Goal: Use online tool/utility: Utilize a website feature to perform a specific function

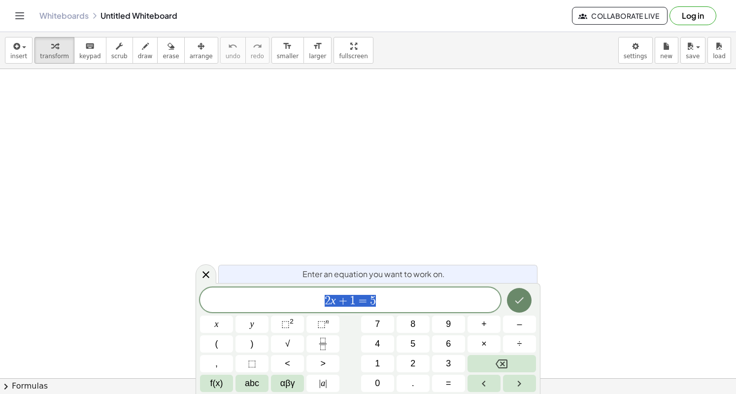
click at [515, 299] on icon "Done" at bounding box center [519, 300] width 12 height 12
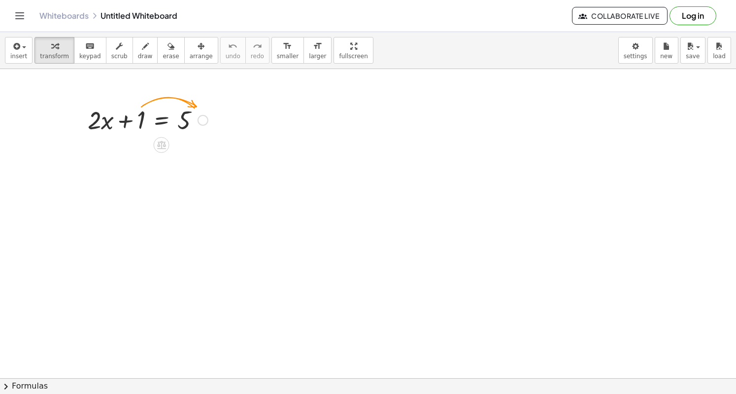
click at [159, 122] on div at bounding box center [148, 119] width 130 height 34
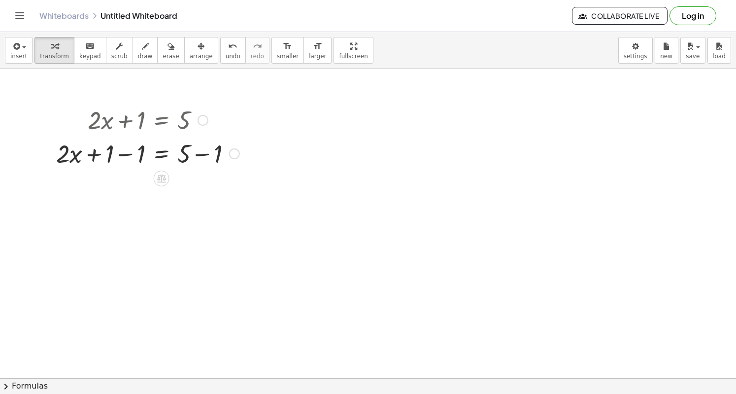
click at [125, 154] on div at bounding box center [147, 153] width 193 height 34
click at [206, 186] on div at bounding box center [147, 187] width 193 height 34
click at [161, 223] on div at bounding box center [147, 220] width 193 height 34
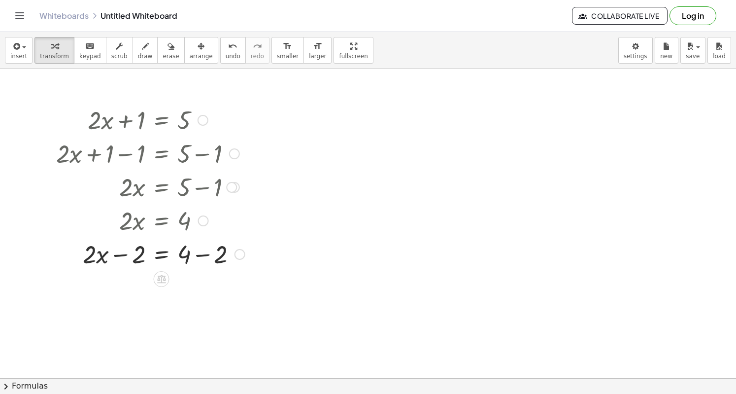
click at [120, 255] on div at bounding box center [150, 254] width 199 height 34
click at [241, 253] on div at bounding box center [240, 254] width 11 height 11
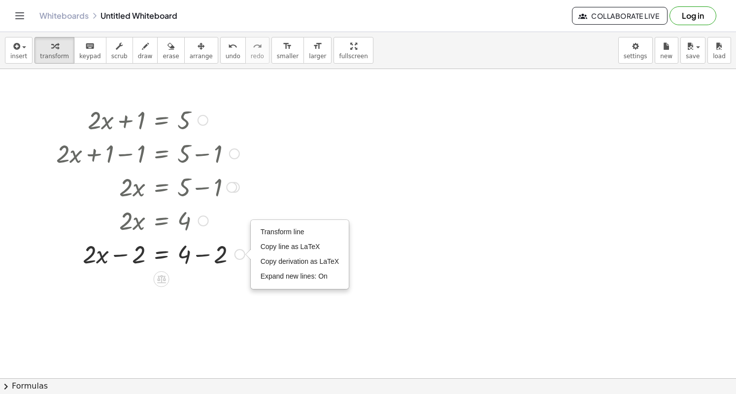
click at [237, 264] on div at bounding box center [150, 254] width 199 height 34
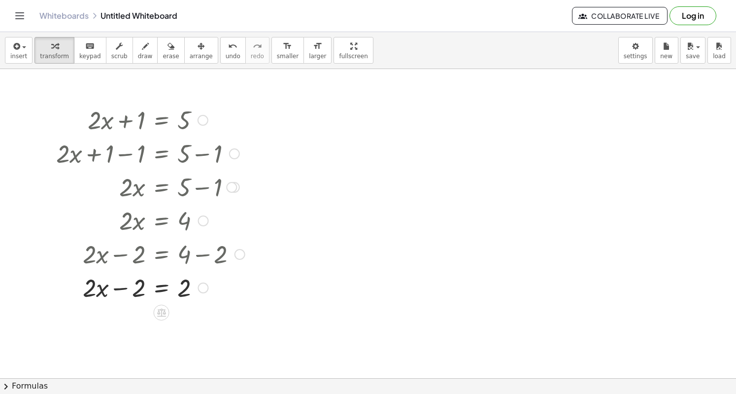
click at [136, 283] on div at bounding box center [150, 287] width 199 height 34
click at [108, 296] on div at bounding box center [150, 287] width 199 height 34
click at [131, 250] on div at bounding box center [150, 254] width 199 height 34
drag, startPoint x: 178, startPoint y: 290, endPoint x: 182, endPoint y: 249, distance: 41.6
click at [180, 288] on div at bounding box center [150, 287] width 199 height 34
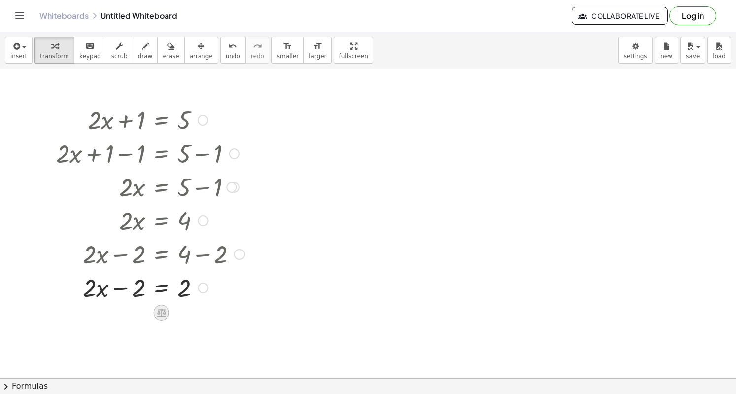
click at [164, 309] on icon at bounding box center [161, 312] width 9 height 8
click at [187, 287] on div at bounding box center [150, 287] width 199 height 34
click at [140, 290] on div at bounding box center [150, 287] width 199 height 34
click at [109, 291] on div at bounding box center [150, 287] width 199 height 34
click at [145, 290] on div at bounding box center [150, 287] width 199 height 34
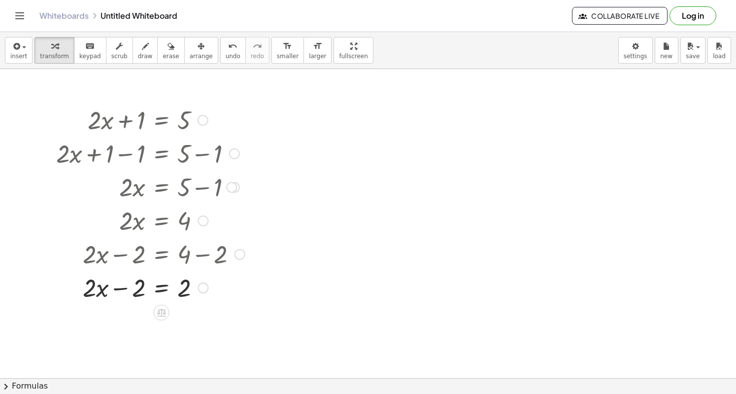
click at [197, 287] on div at bounding box center [150, 287] width 199 height 34
click at [228, 45] on icon "undo" at bounding box center [232, 46] width 9 height 12
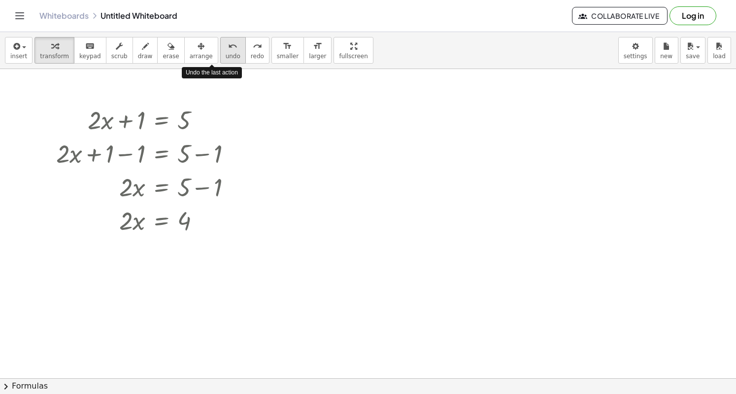
click at [228, 50] on icon "undo" at bounding box center [232, 46] width 9 height 12
click at [158, 225] on div at bounding box center [147, 220] width 193 height 34
click at [133, 263] on div at bounding box center [147, 261] width 193 height 49
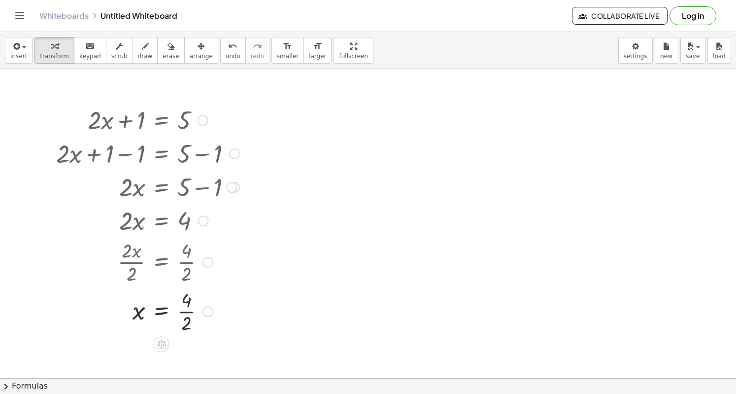
click at [186, 308] on div at bounding box center [147, 310] width 193 height 49
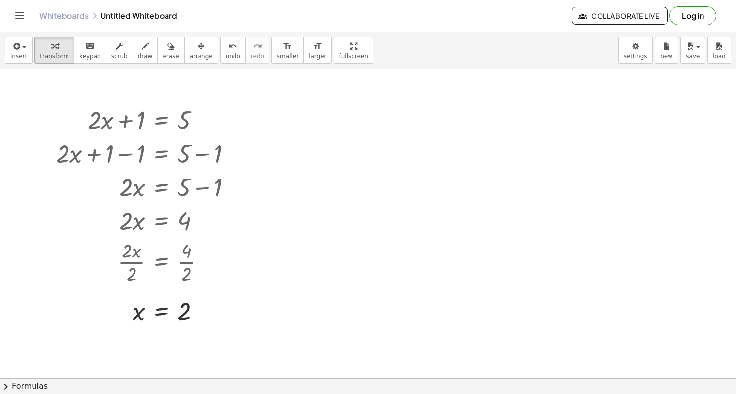
click at [402, 135] on div at bounding box center [449, 143] width 178 height 34
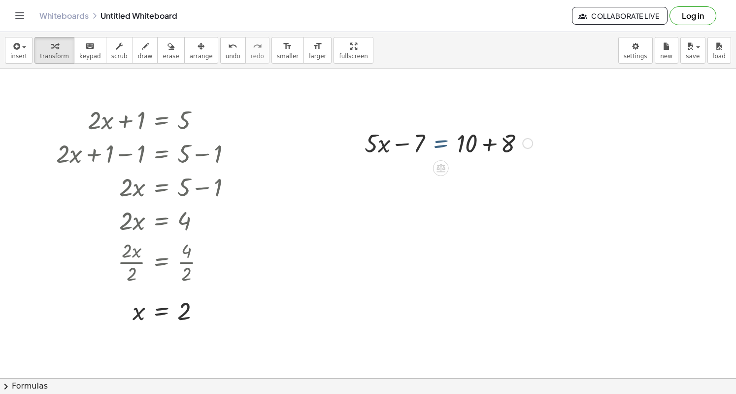
drag, startPoint x: 439, startPoint y: 141, endPoint x: 433, endPoint y: 139, distance: 6.7
click at [433, 139] on div at bounding box center [449, 143] width 178 height 34
click at [443, 146] on div at bounding box center [449, 143] width 178 height 34
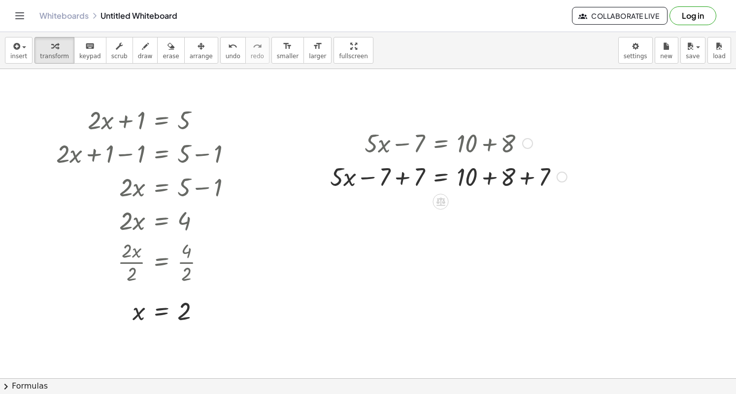
click at [417, 176] on div at bounding box center [448, 176] width 247 height 34
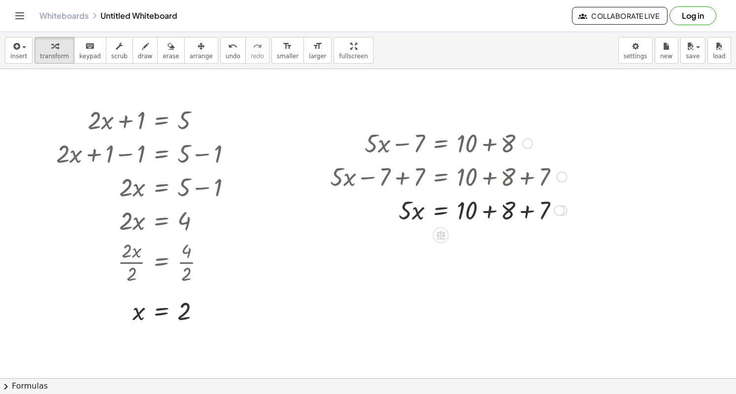
click at [545, 210] on div at bounding box center [448, 210] width 247 height 34
click at [486, 242] on div at bounding box center [448, 243] width 247 height 34
click at [441, 246] on div at bounding box center [448, 243] width 247 height 34
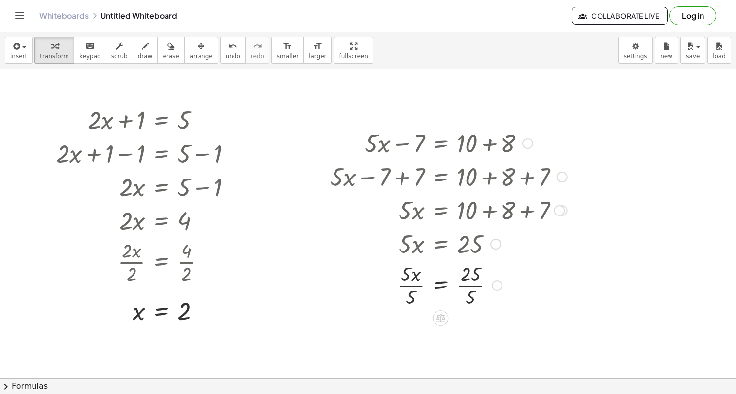
click at [415, 286] on div at bounding box center [448, 284] width 247 height 49
click at [472, 284] on div at bounding box center [441, 284] width 262 height 49
click at [467, 334] on div at bounding box center [448, 333] width 247 height 49
click at [409, 136] on div at bounding box center [448, 142] width 247 height 34
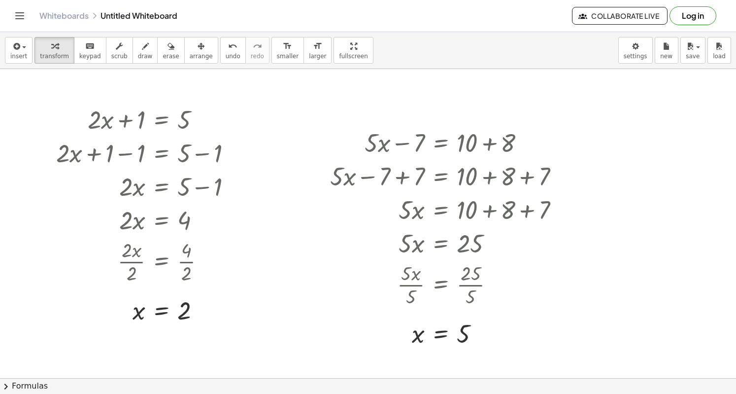
drag, startPoint x: 442, startPoint y: 146, endPoint x: 306, endPoint y: 114, distance: 139.6
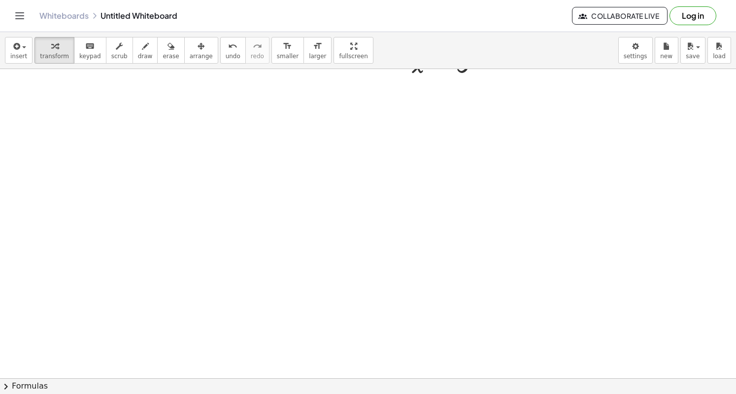
scroll to position [204, 0]
click at [99, 173] on div at bounding box center [368, 174] width 736 height 619
click at [93, 177] on div at bounding box center [368, 174] width 736 height 619
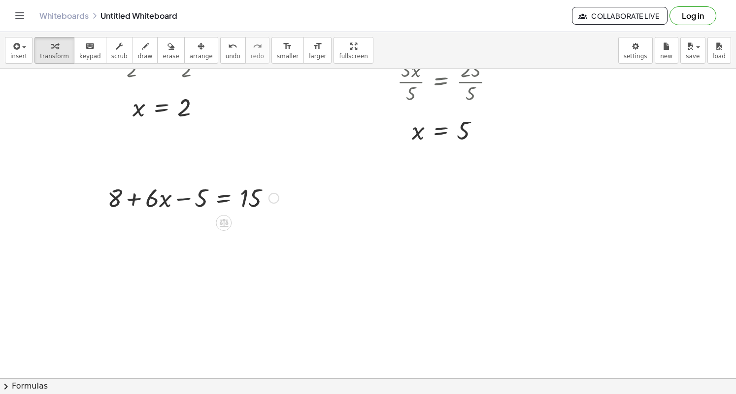
click at [188, 195] on div at bounding box center [192, 197] width 181 height 34
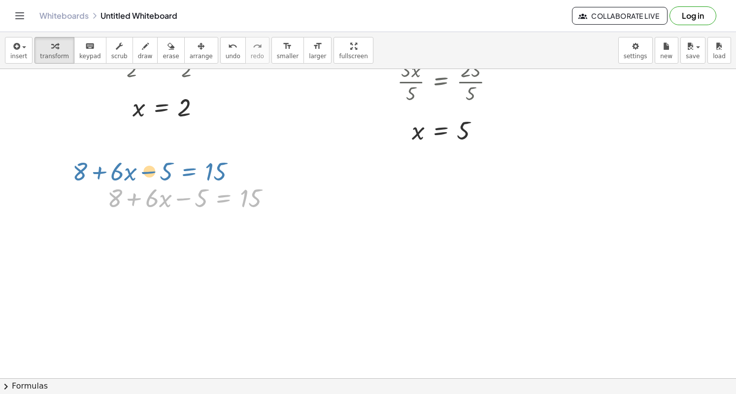
drag, startPoint x: 216, startPoint y: 191, endPoint x: 177, endPoint y: 167, distance: 45.8
click at [177, 167] on div "+ · 2 · x + 1 = 5 + · 2 · x + 1 − 1 = + 5 − 1 + · 2 · x + 0 = + 5 − 1 · 2 · x =…" at bounding box center [368, 174] width 736 height 619
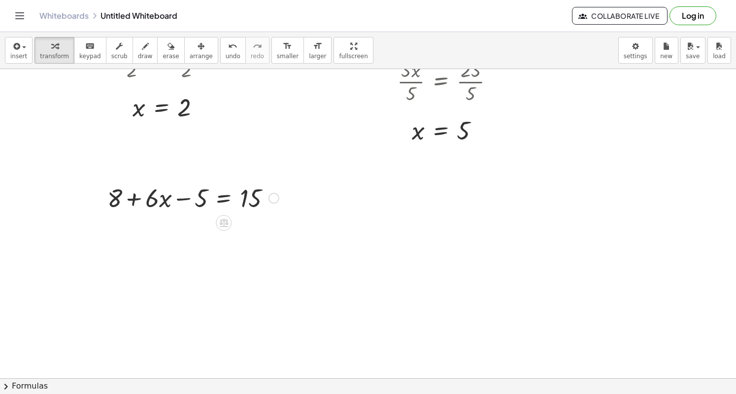
click at [224, 200] on div at bounding box center [192, 197] width 181 height 34
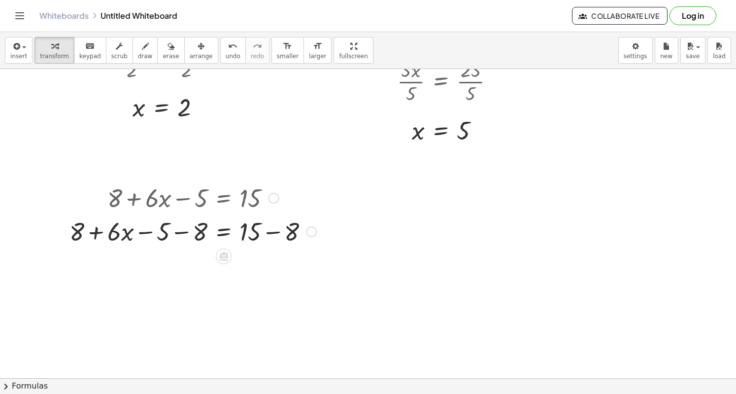
click at [201, 228] on div at bounding box center [193, 231] width 257 height 34
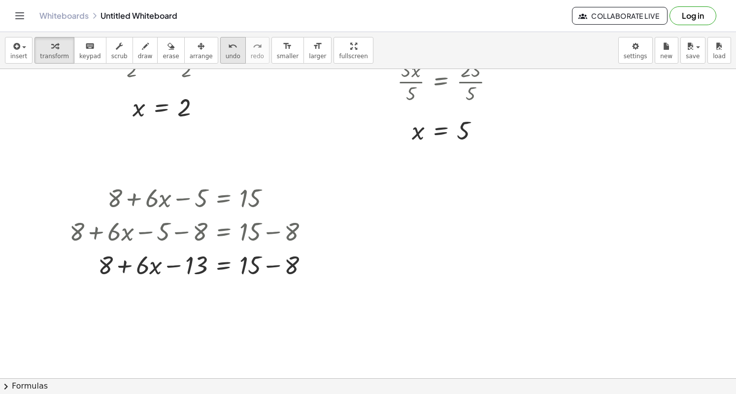
click at [226, 53] on span "undo" at bounding box center [233, 56] width 15 height 7
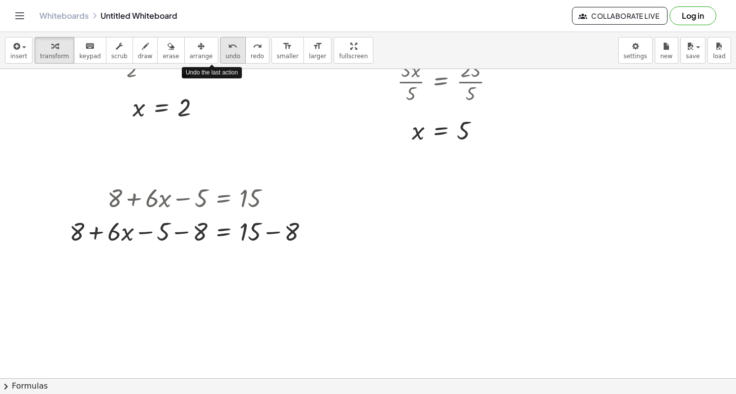
click at [226, 53] on span "undo" at bounding box center [233, 56] width 15 height 7
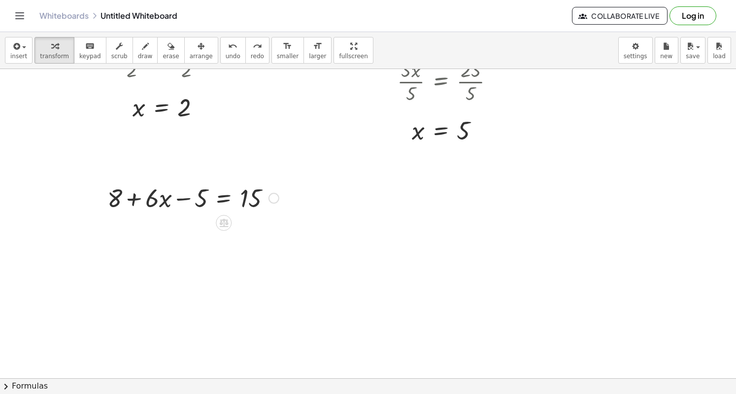
click at [227, 195] on div at bounding box center [192, 197] width 181 height 34
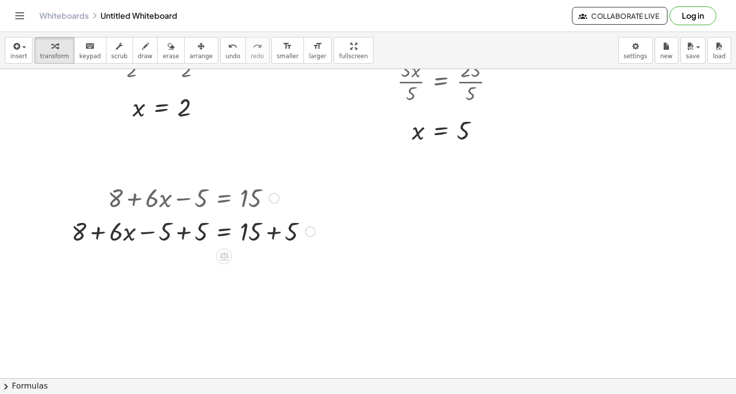
click at [182, 230] on div at bounding box center [194, 231] width 254 height 34
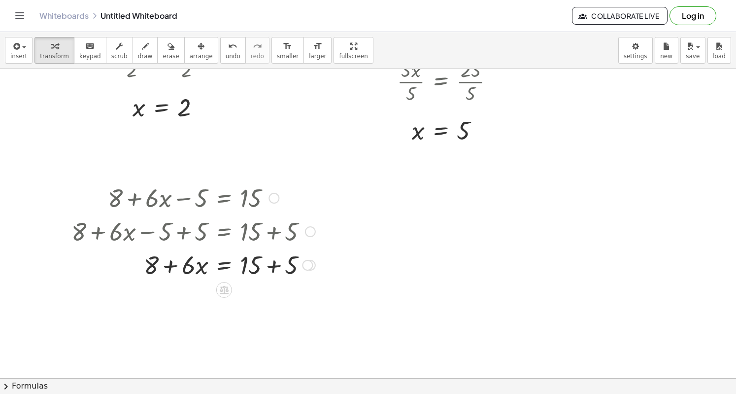
click at [275, 261] on div at bounding box center [194, 264] width 254 height 34
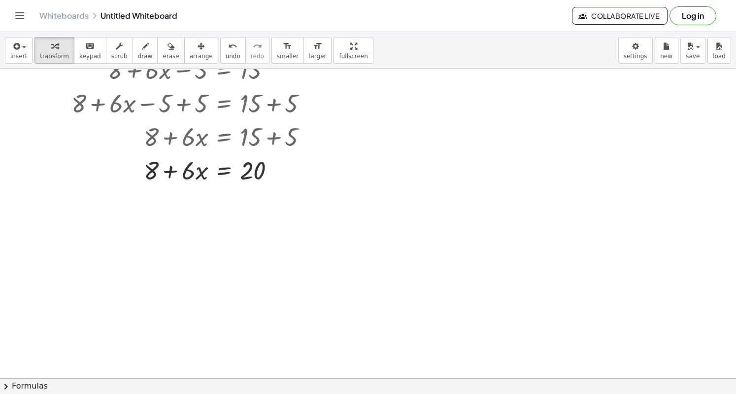
scroll to position [333, 0]
click at [225, 171] on div at bounding box center [194, 169] width 254 height 34
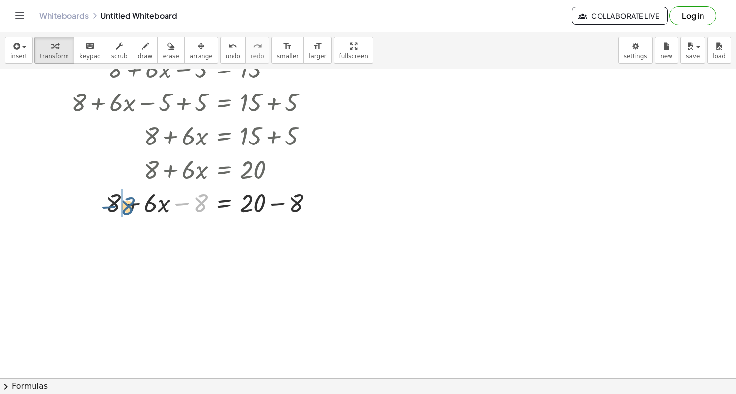
drag, startPoint x: 200, startPoint y: 200, endPoint x: 124, endPoint y: 203, distance: 75.9
click at [124, 203] on div at bounding box center [196, 202] width 259 height 34
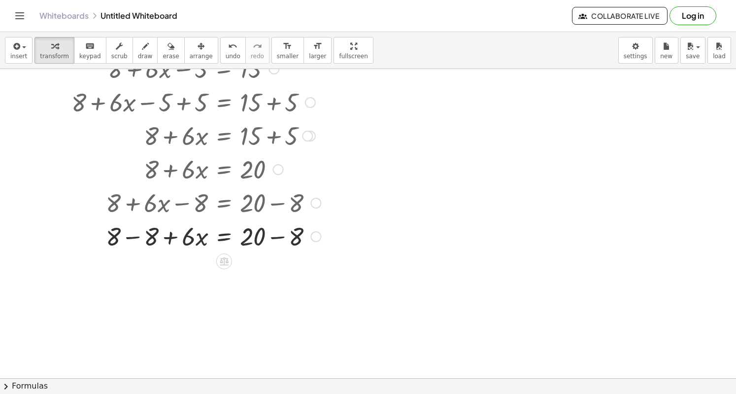
click at [150, 230] on div at bounding box center [196, 236] width 259 height 34
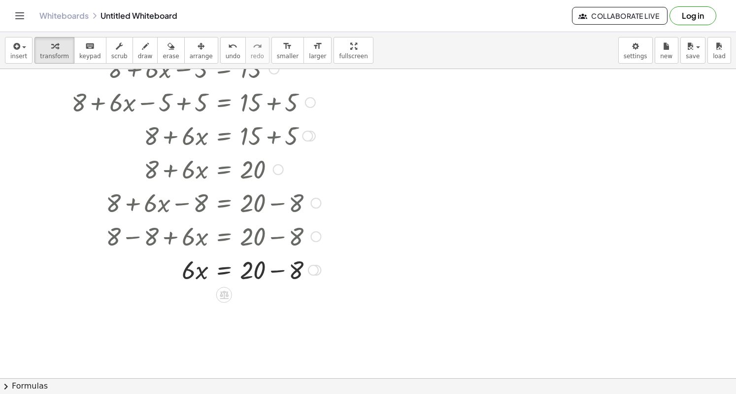
click at [294, 272] on div at bounding box center [196, 269] width 259 height 34
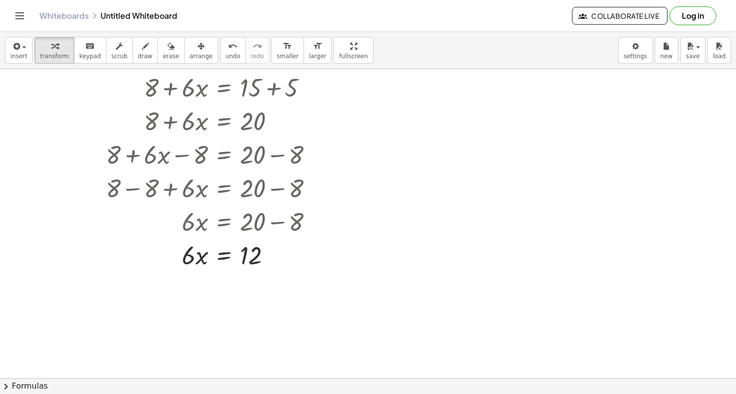
scroll to position [382, 0]
click at [225, 253] on div at bounding box center [196, 254] width 259 height 34
click at [197, 294] on div at bounding box center [196, 294] width 259 height 49
click at [250, 298] on div at bounding box center [188, 294] width 274 height 49
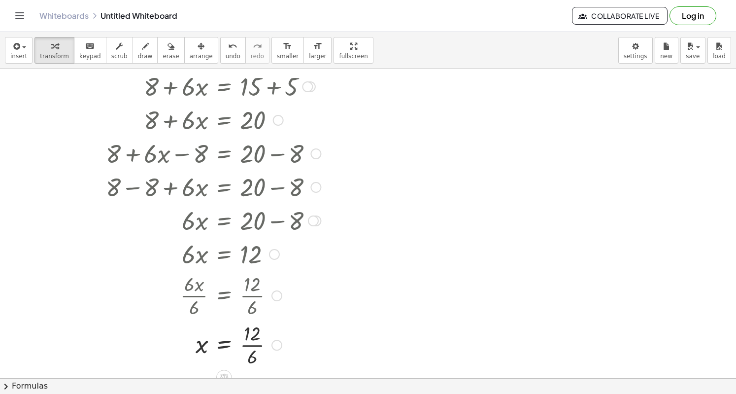
click at [251, 348] on div at bounding box center [196, 343] width 259 height 49
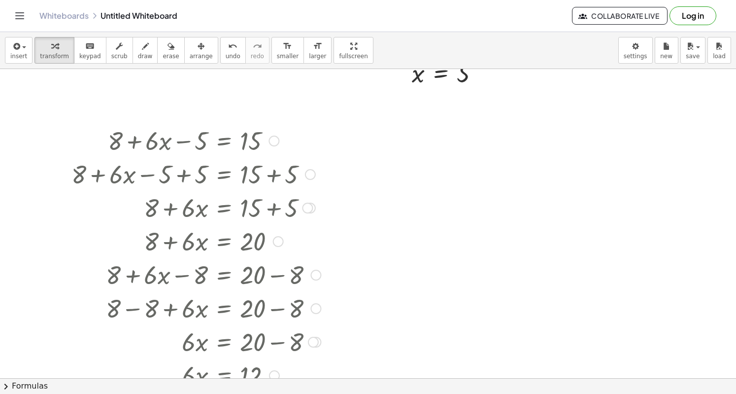
scroll to position [258, 0]
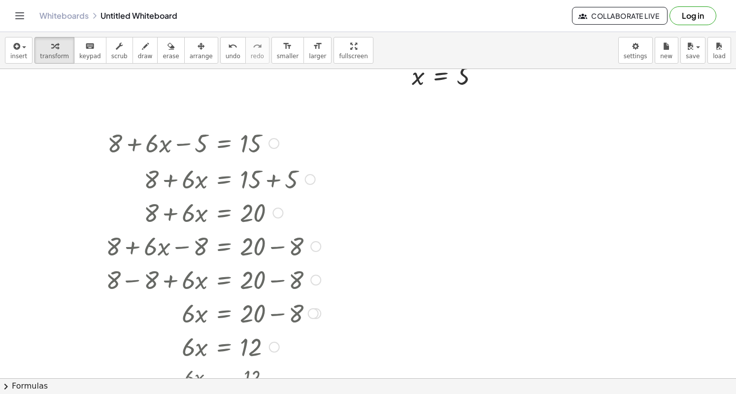
drag, startPoint x: 309, startPoint y: 207, endPoint x: 293, endPoint y: 211, distance: 16.7
click at [224, 143] on div "+ 8 + · 6 · x − 5 = 15 + 8 + · 6 · x − 5 + 5 = + 15 + 5 + 8 + · 6 · x + 0 = + 1…" at bounding box center [224, 143] width 0 height 0
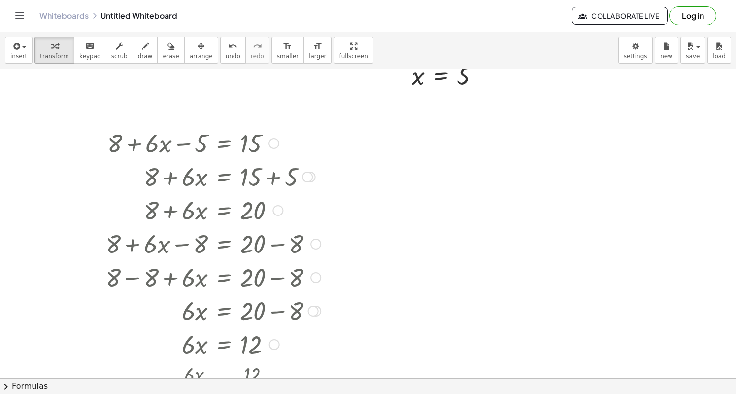
click at [311, 241] on div at bounding box center [315, 243] width 11 height 11
click at [341, 320] on div at bounding box center [368, 275] width 736 height 929
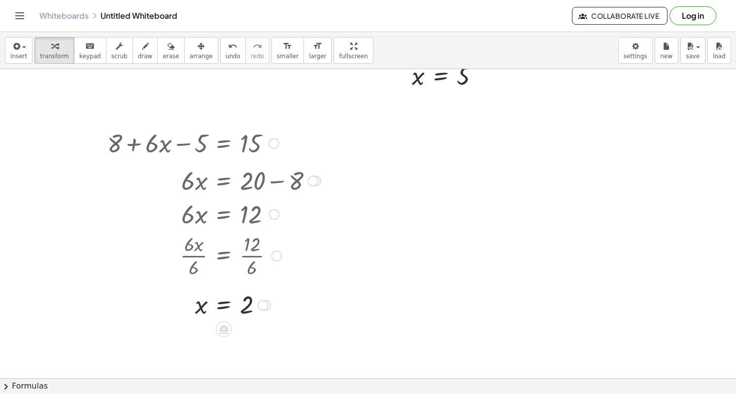
drag, startPoint x: 317, startPoint y: 310, endPoint x: 329, endPoint y: 178, distance: 132.1
click at [329, 178] on div "+ · 2 · x + 1 = 5 + · 2 · x + 1 − 1 = + 5 − 1 + · 2 · x + 0 = + 5 − 1 · 2 · x =…" at bounding box center [368, 275] width 736 height 929
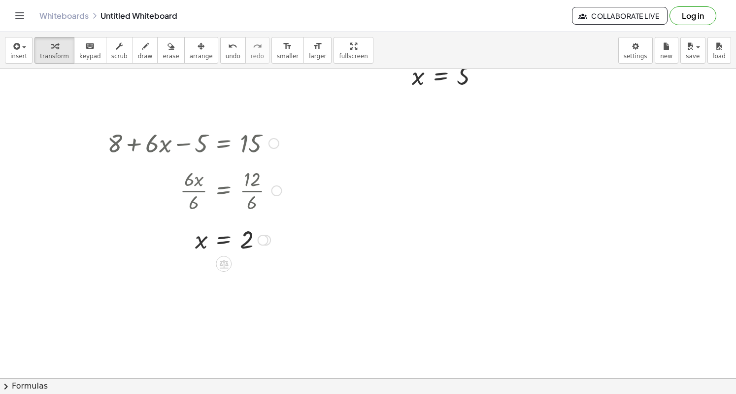
drag, startPoint x: 275, startPoint y: 250, endPoint x: 288, endPoint y: 189, distance: 61.9
click at [288, 189] on div "+ 8 + · 6 · x − 5 = 15 + 8 + · 6 · x − 5 + 5 = + 15 + 5 + 8 + · 6 · x + 0 = + 1…" at bounding box center [191, 190] width 196 height 135
drag, startPoint x: 267, startPoint y: 228, endPoint x: 267, endPoint y: 170, distance: 58.1
click at [267, 170] on div at bounding box center [263, 173] width 11 height 11
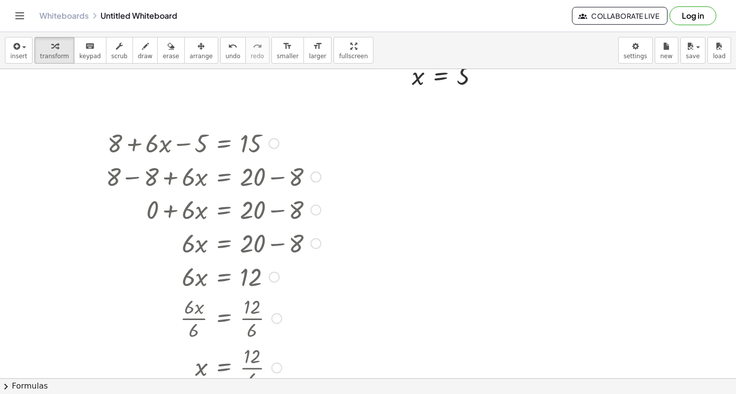
drag, startPoint x: 266, startPoint y: 173, endPoint x: 275, endPoint y: 416, distance: 243.6
click at [275, 393] on html "Graspable Math Activities Get Started Activity Bank Assigned Work Classes White…" at bounding box center [368, 197] width 736 height 394
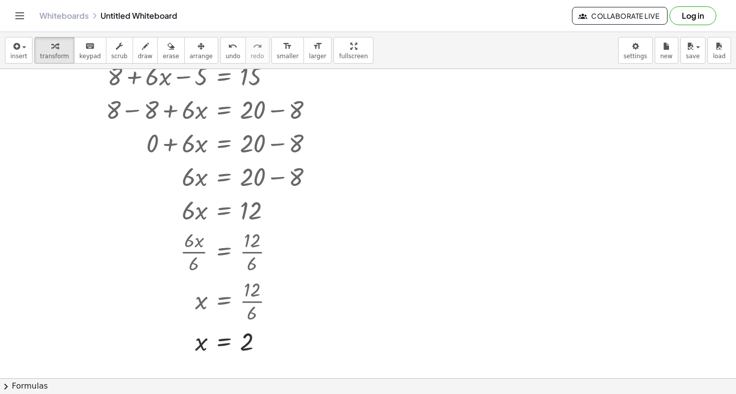
scroll to position [326, 0]
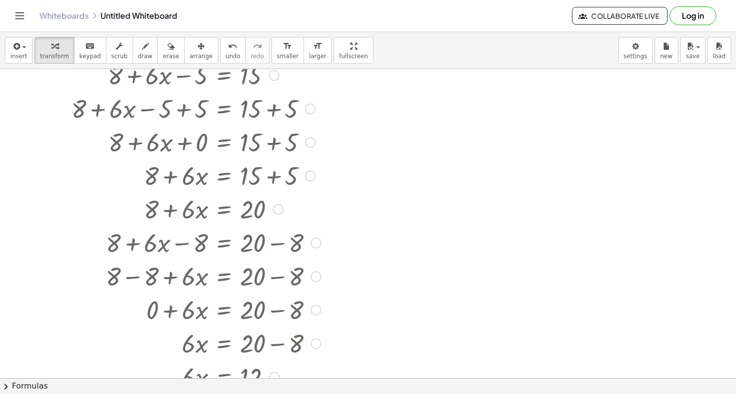
drag, startPoint x: 316, startPoint y: 113, endPoint x: 301, endPoint y: 344, distance: 231.6
click at [224, 75] on div "+ 8 + · 6 · x − 5 = 15 + 8 + · 6 · x − 5 + 5 = + 15 + 5 + 8 + · 6 · x + 0 = + 1…" at bounding box center [224, 75] width 0 height 0
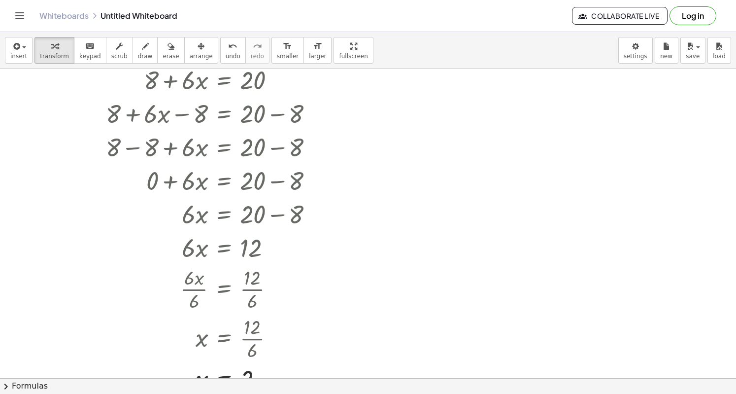
scroll to position [572, 0]
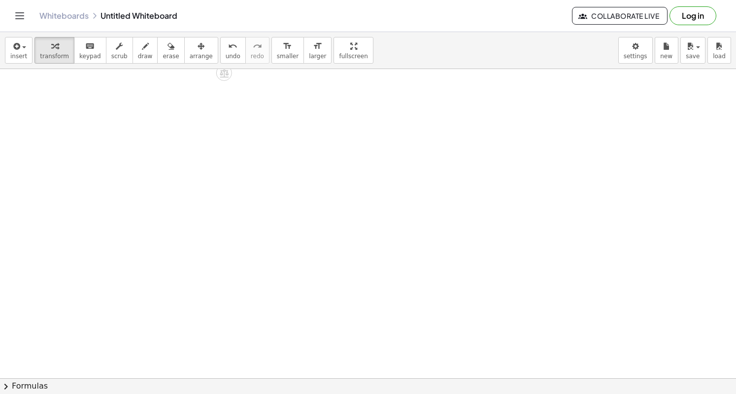
click at [242, 46] on div "insert select one: Math Expression Function Text Youtube Video Graphing Geometr…" at bounding box center [368, 213] width 736 height 362
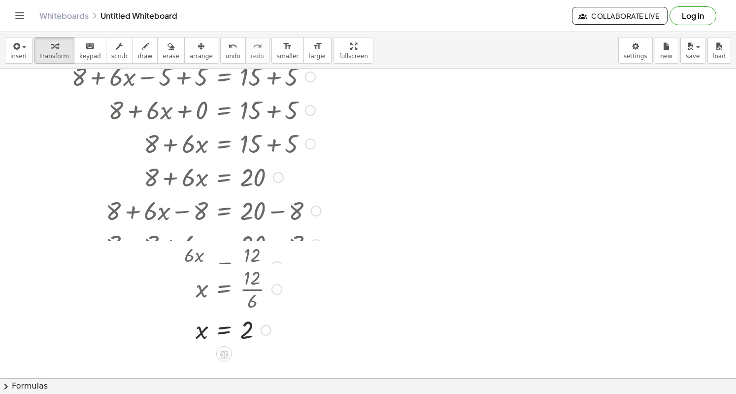
scroll to position [345, 0]
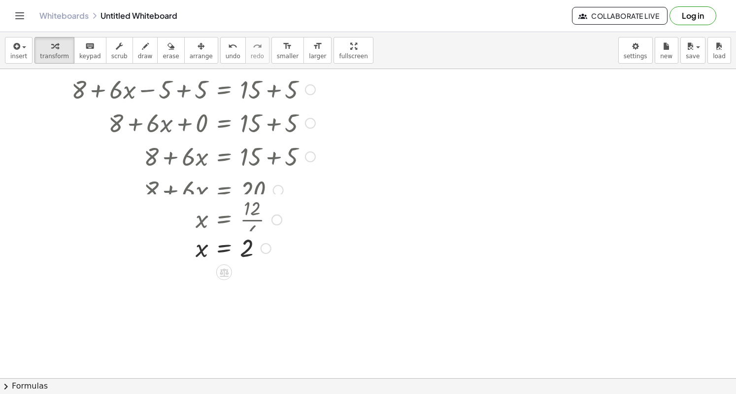
click at [348, 129] on div at bounding box center [368, 188] width 736 height 929
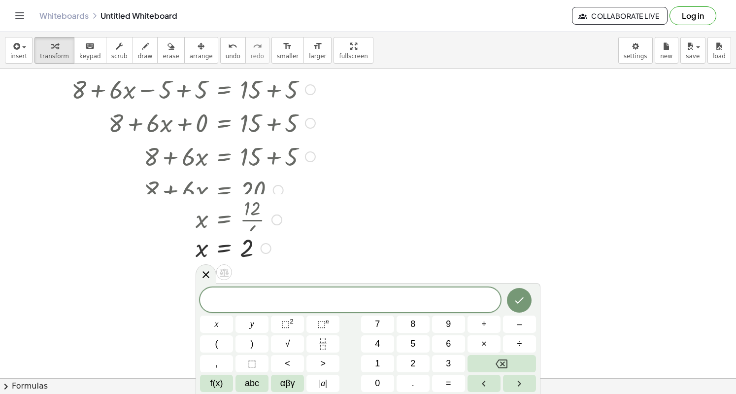
click at [280, 253] on div at bounding box center [194, 247] width 254 height 33
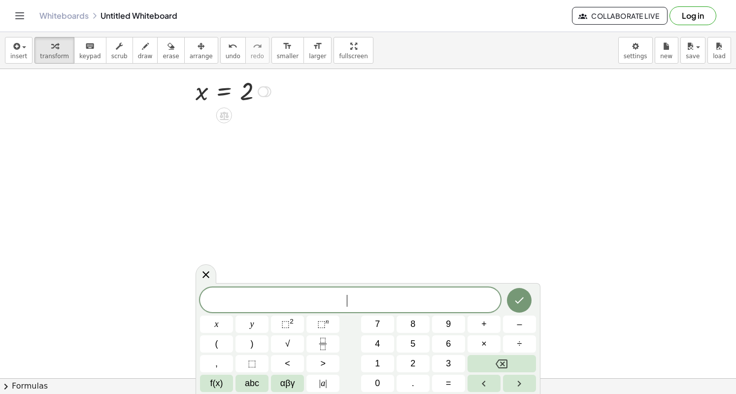
drag, startPoint x: 265, startPoint y: 247, endPoint x: 301, endPoint y: 86, distance: 165.1
click at [301, 86] on div "+ · 2 · x + 1 = 5 + · 2 · x + 1 − 1 = + 5 − 1 + · 2 · x + 0 = + 5 − 1 · 2 · x =…" at bounding box center [368, 188] width 736 height 929
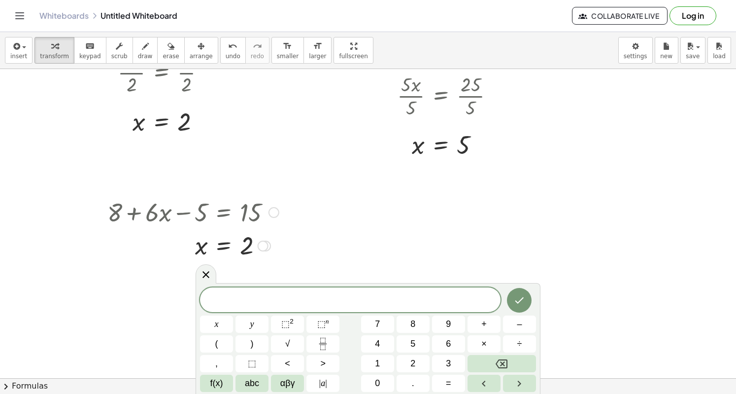
scroll to position [190, 0]
click at [224, 242] on div "x = 2" at bounding box center [224, 242] width 0 height 0
click at [341, 247] on div at bounding box center [368, 343] width 736 height 929
